Goal: Register for event/course

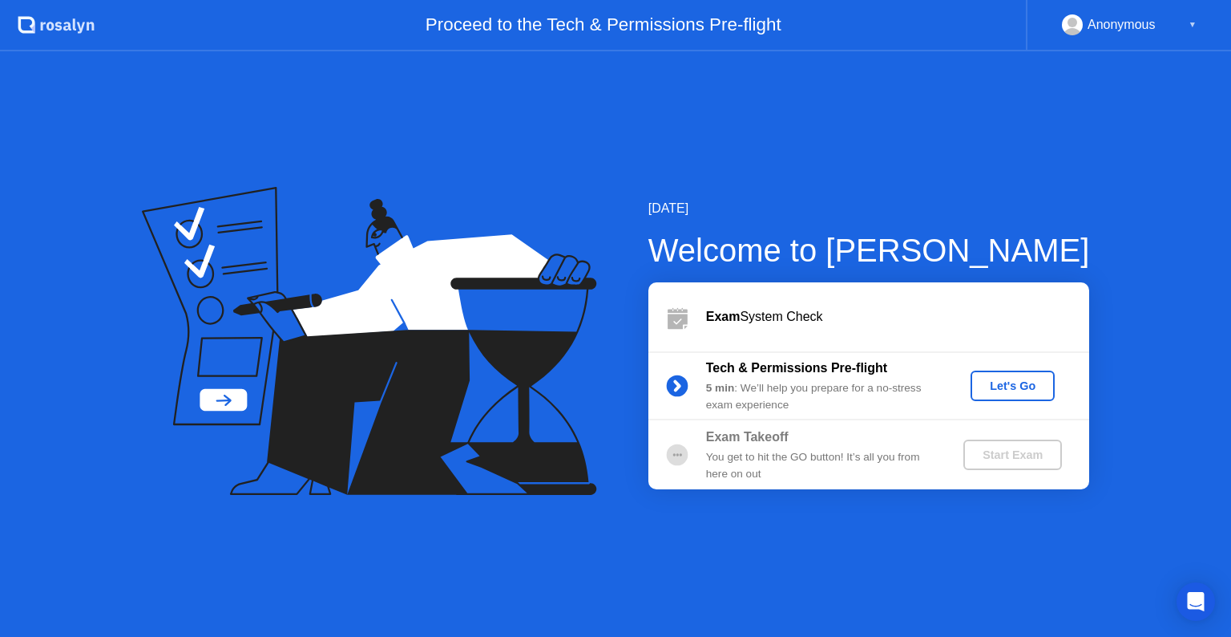
click at [1025, 385] on div "Let's Go" at bounding box center [1012, 385] width 71 height 13
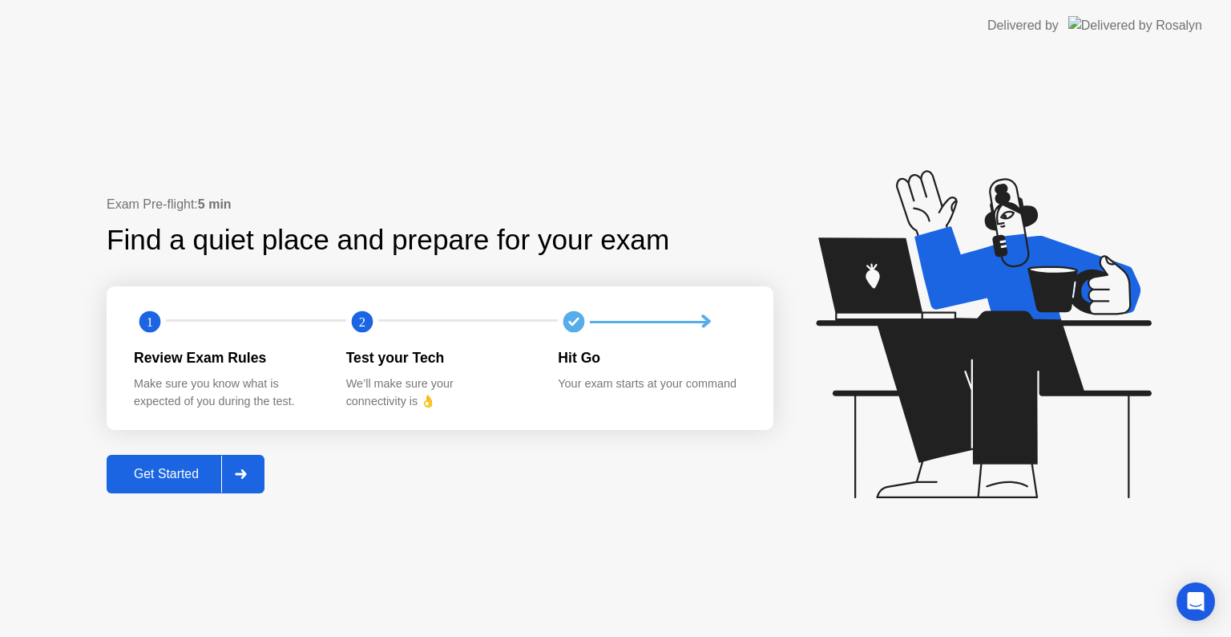
click at [125, 475] on div "Get Started" at bounding box center [166, 474] width 110 height 14
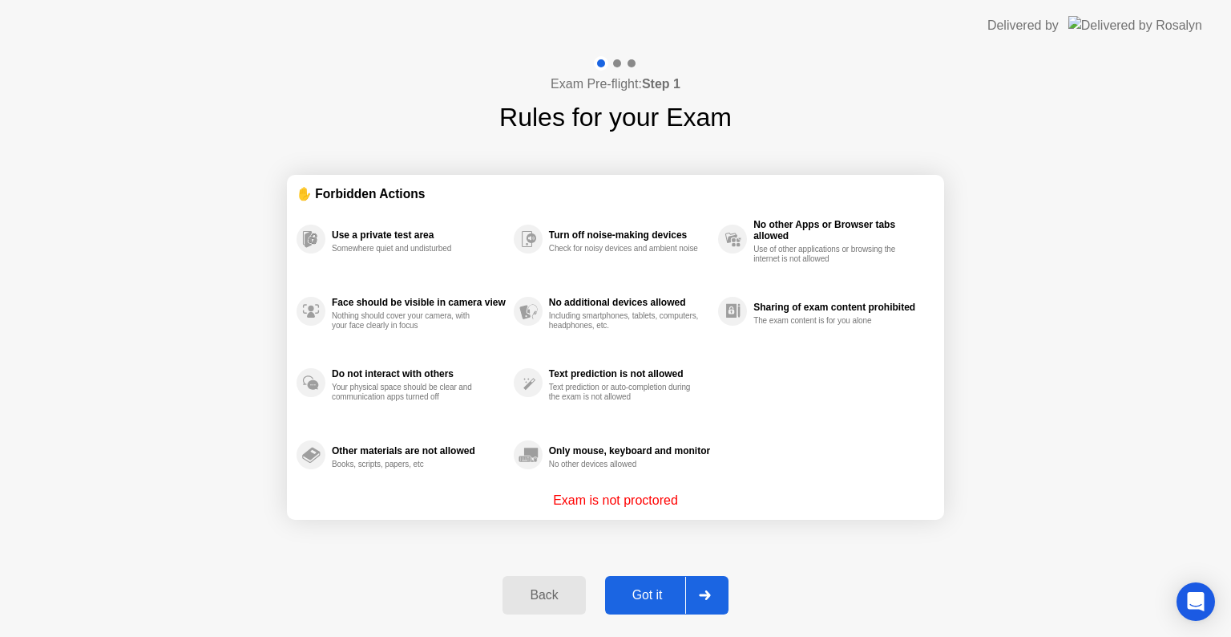
click at [661, 613] on button "Got it" at bounding box center [666, 595] width 123 height 38
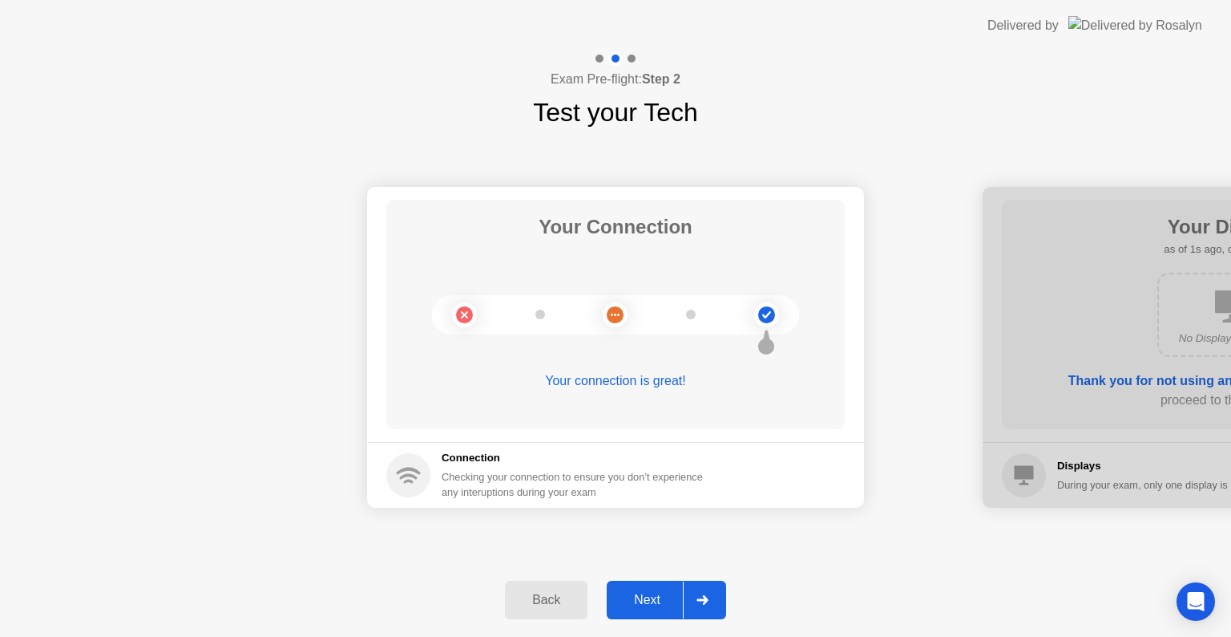
click at [649, 593] on div "Next" at bounding box center [647, 599] width 71 height 14
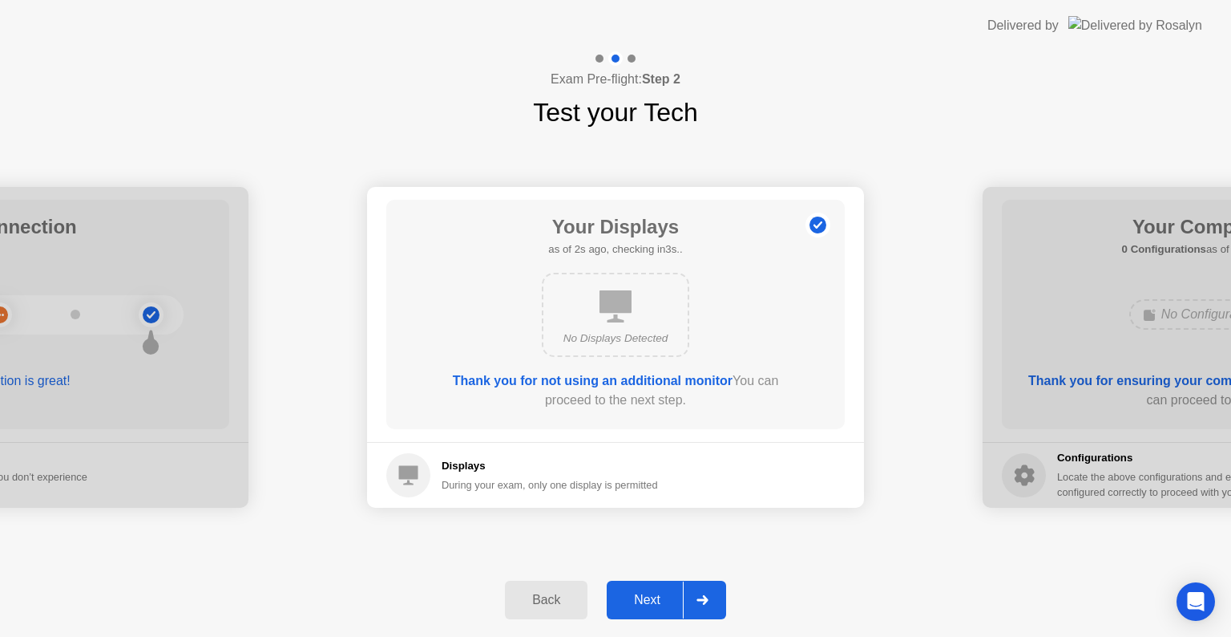
click at [649, 593] on div "Next" at bounding box center [647, 599] width 71 height 14
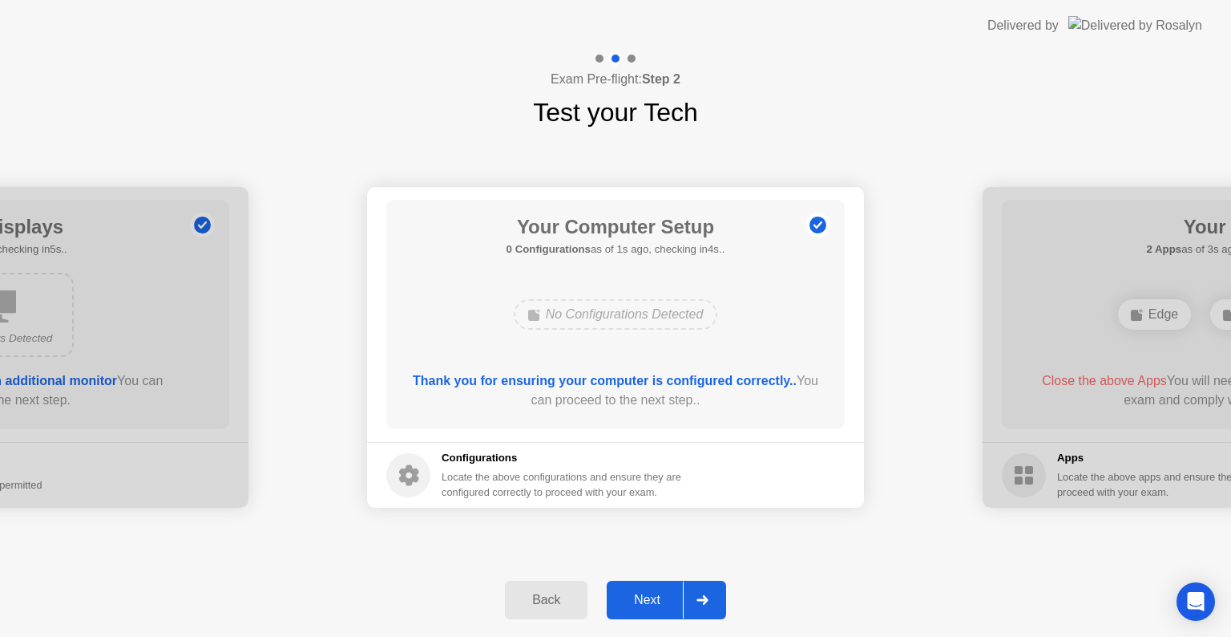
click at [655, 596] on div "Next" at bounding box center [647, 599] width 71 height 14
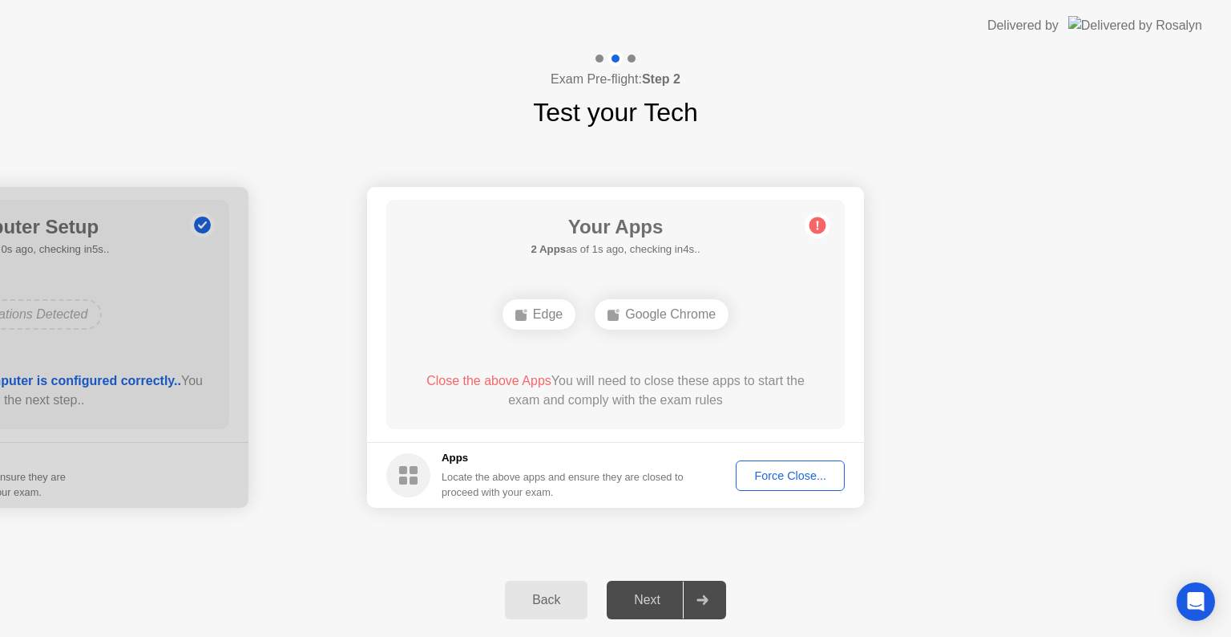
click at [696, 543] on div "Your Connection Your connection is great! Connection Checking your connection t…" at bounding box center [615, 346] width 1231 height 431
click at [786, 478] on div "Force Close..." at bounding box center [791, 475] width 98 height 13
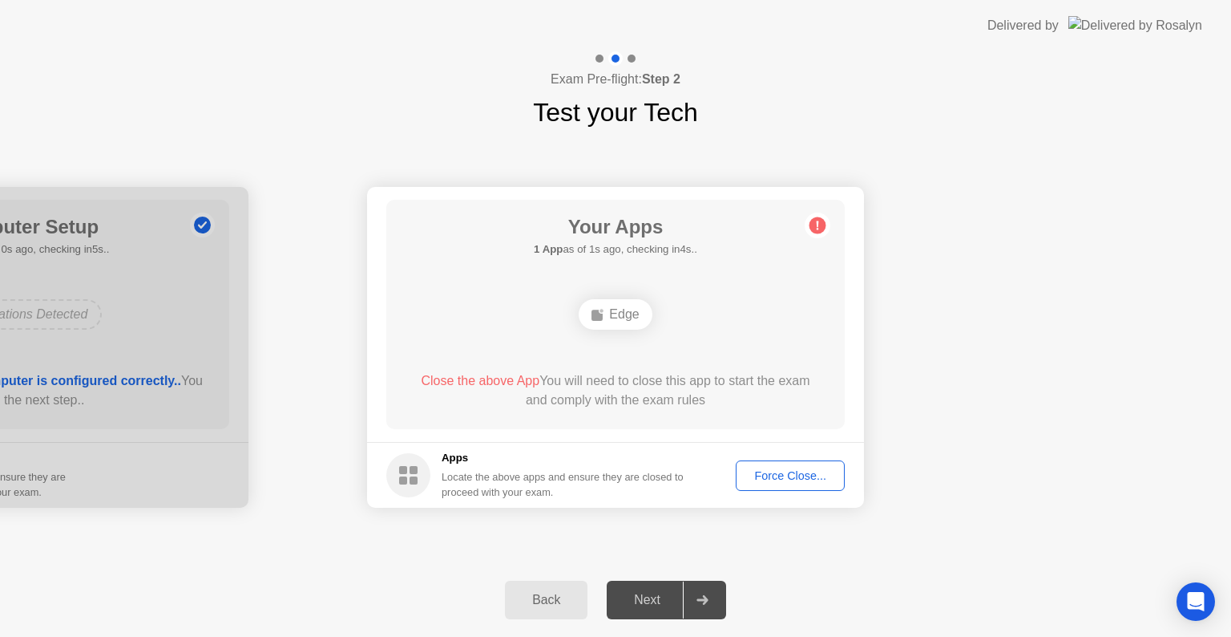
click at [710, 234] on div "Your Apps 1 App as of 1s ago, checking in4s.. Edge Close the above App You will…" at bounding box center [615, 314] width 459 height 229
click at [548, 596] on div "Back" at bounding box center [546, 599] width 73 height 14
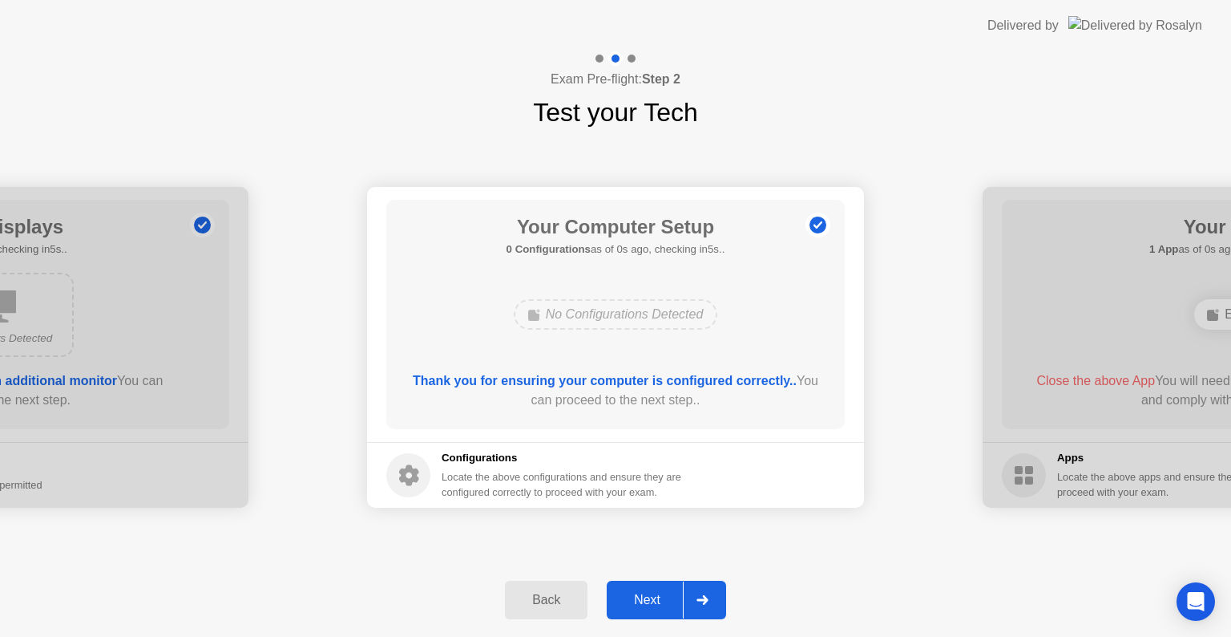
click at [548, 596] on div "Back" at bounding box center [546, 599] width 73 height 14
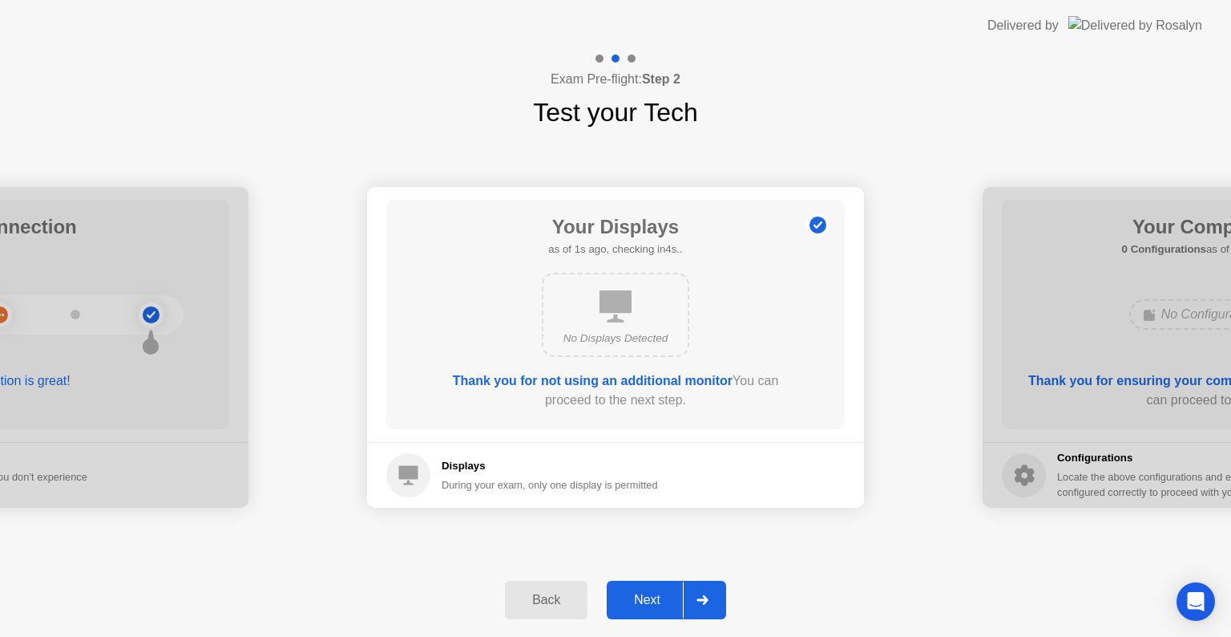
click at [548, 596] on div "Back" at bounding box center [546, 599] width 73 height 14
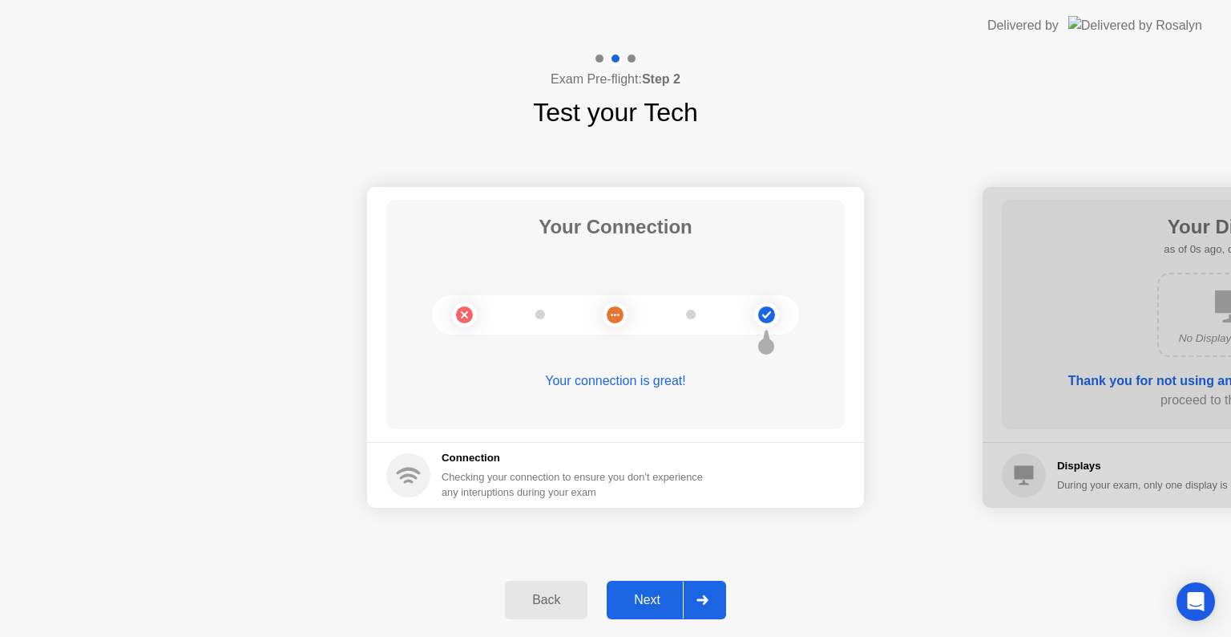
click at [613, 610] on button "Next" at bounding box center [666, 599] width 119 height 38
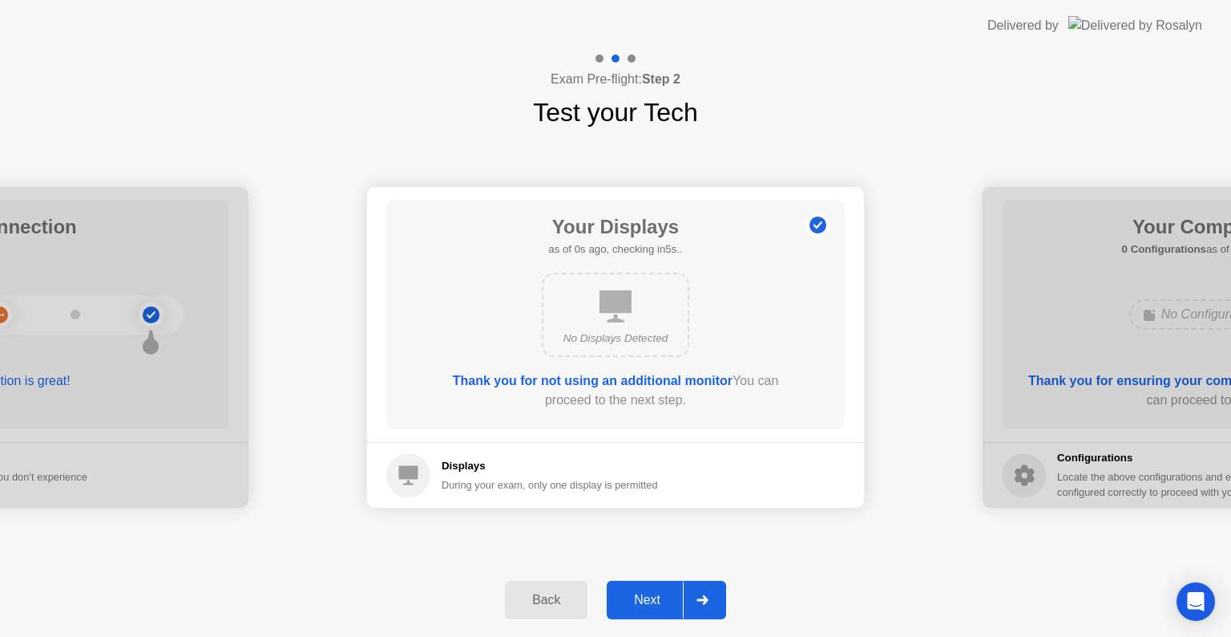
click at [633, 609] on button "Next" at bounding box center [666, 599] width 119 height 38
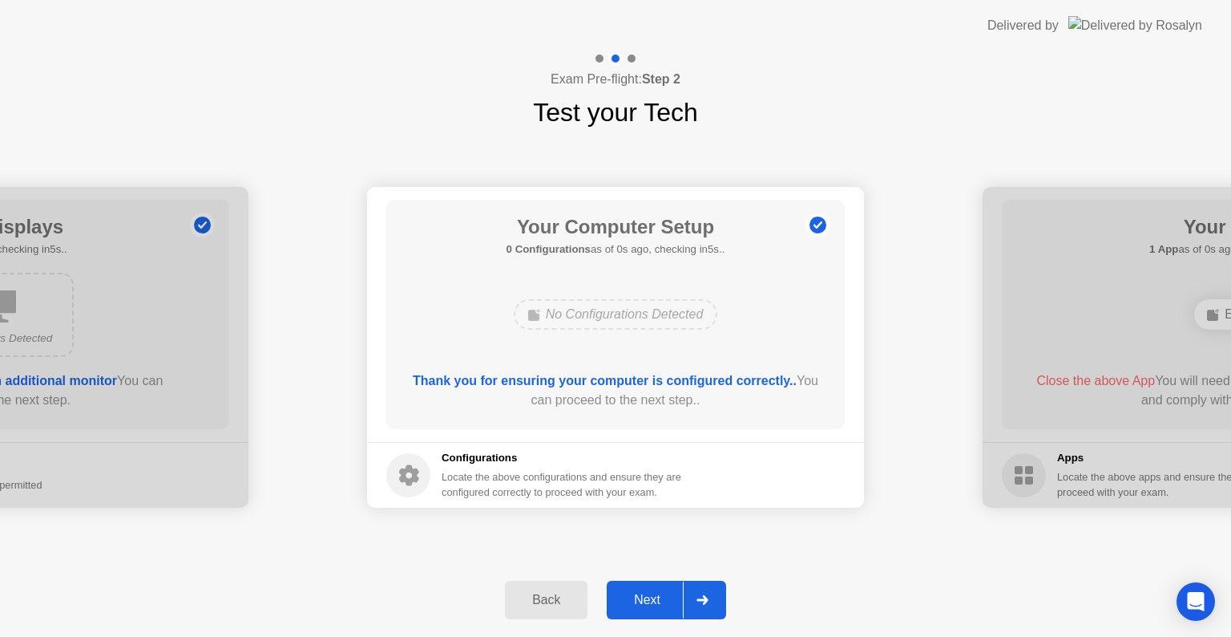
click at [633, 609] on button "Next" at bounding box center [666, 599] width 119 height 38
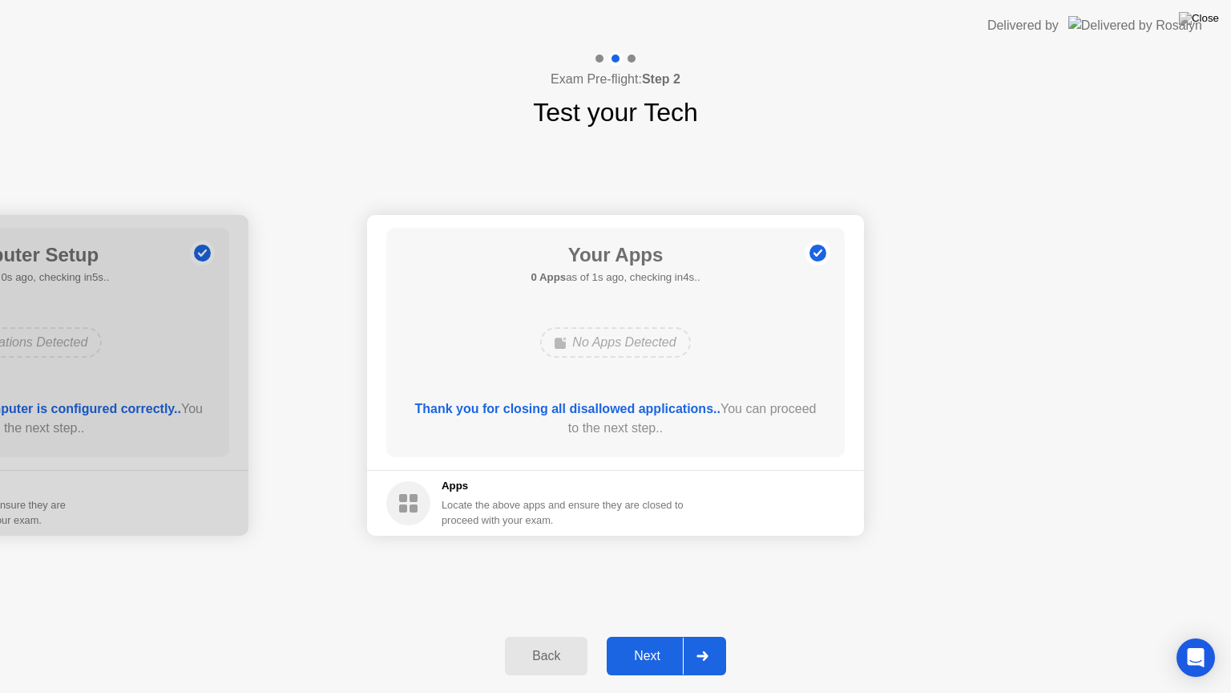
click at [657, 636] on div "Next" at bounding box center [647, 656] width 71 height 14
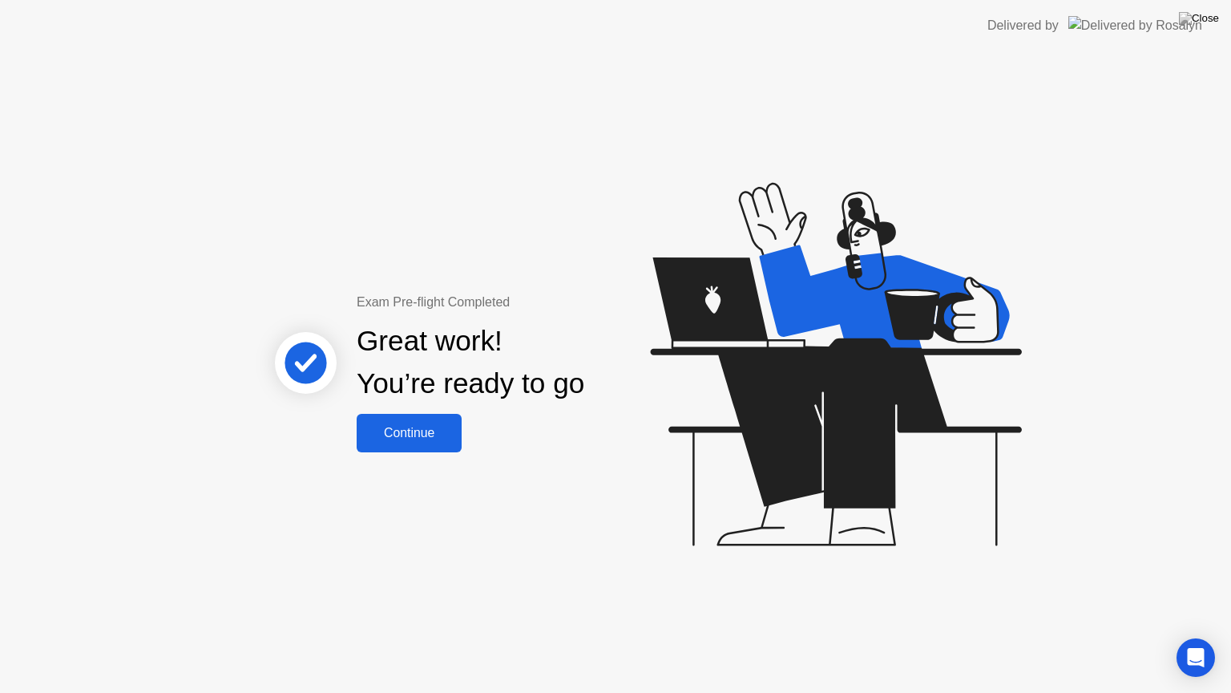
click at [435, 439] on div "Continue" at bounding box center [409, 433] width 95 height 14
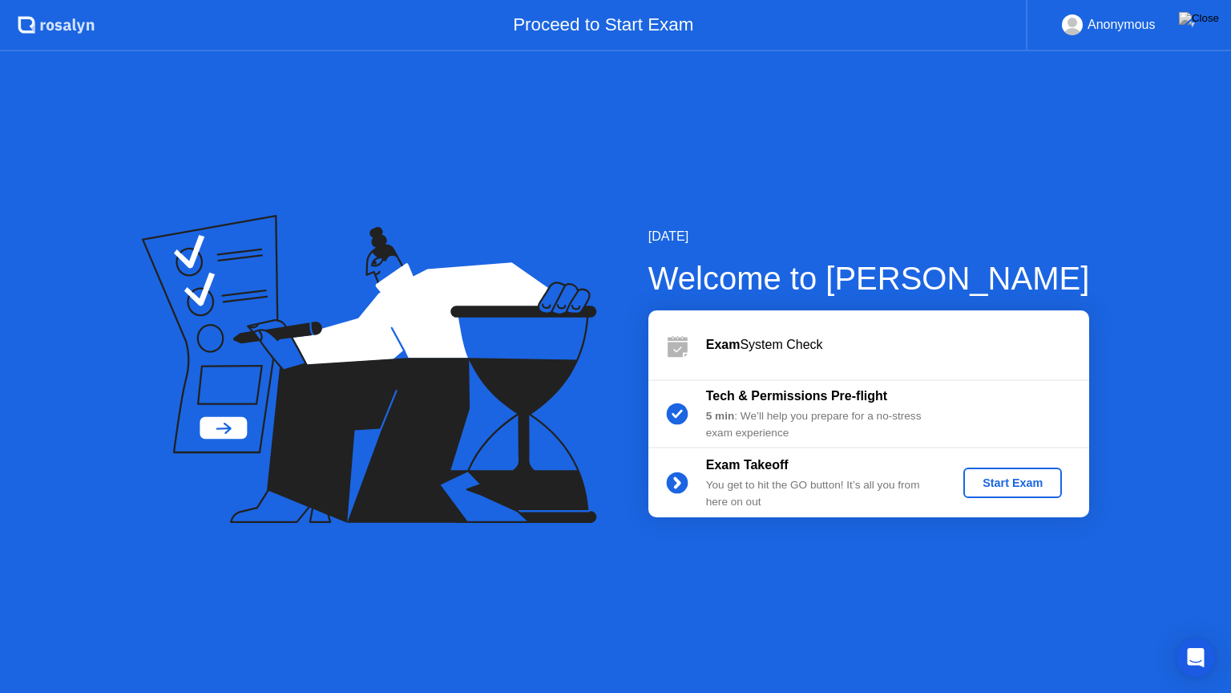
click at [1017, 141] on div "[DATE] Welcome to [PERSON_NAME] Exam System Check Tech & Permissions Pre-flight…" at bounding box center [615, 371] width 1231 height 641
click at [779, 346] on div "Exam System Check" at bounding box center [897, 344] width 383 height 19
click at [831, 347] on div "Exam System Check" at bounding box center [897, 344] width 383 height 19
click at [1010, 487] on div "Start Exam" at bounding box center [1013, 482] width 86 height 13
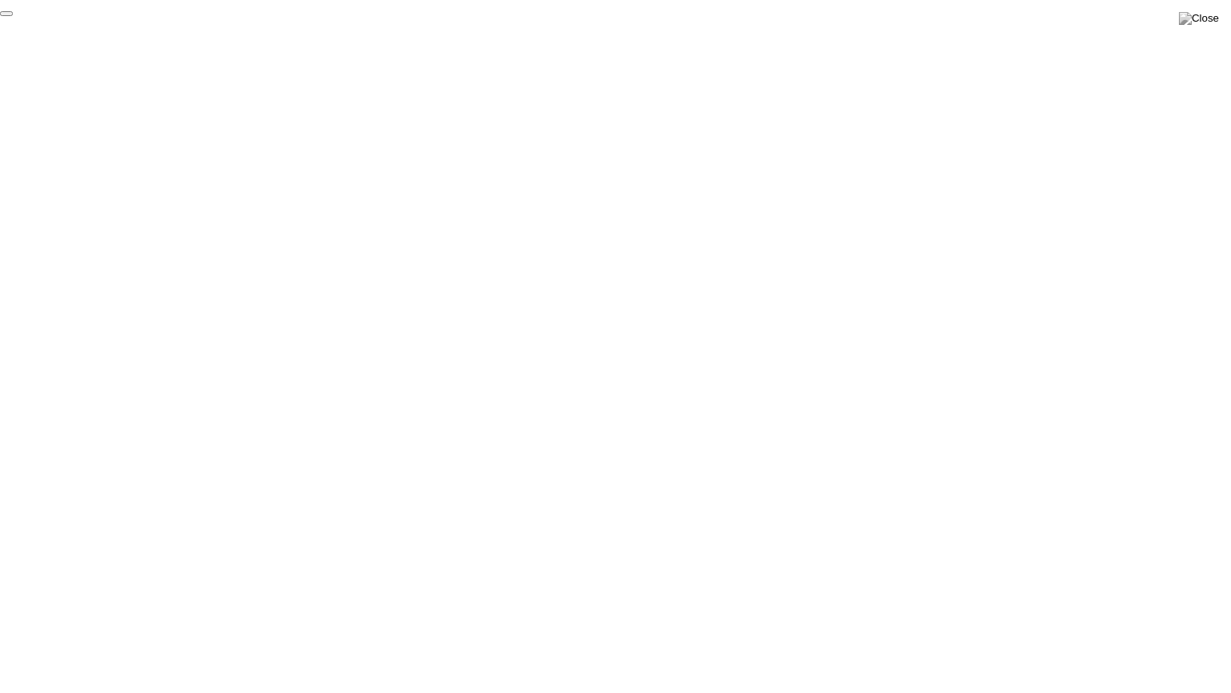
click div "End Proctoring Session"
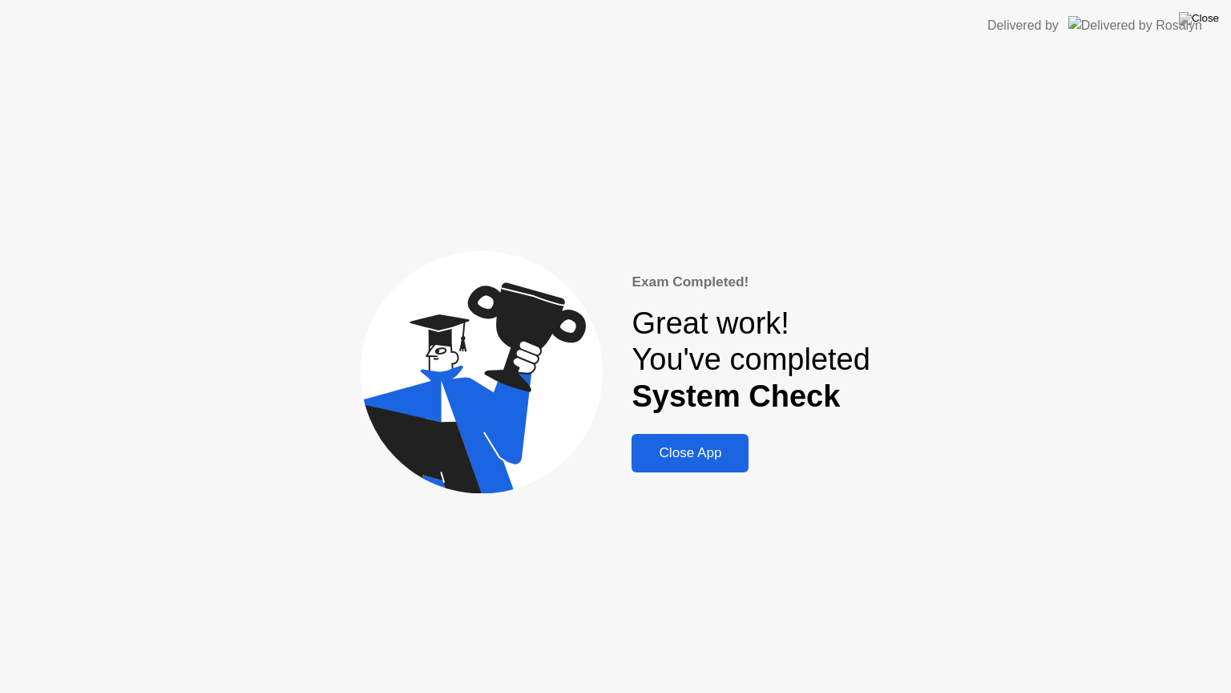
click at [705, 457] on div "Close App" at bounding box center [690, 453] width 107 height 16
